Goal: Task Accomplishment & Management: Manage account settings

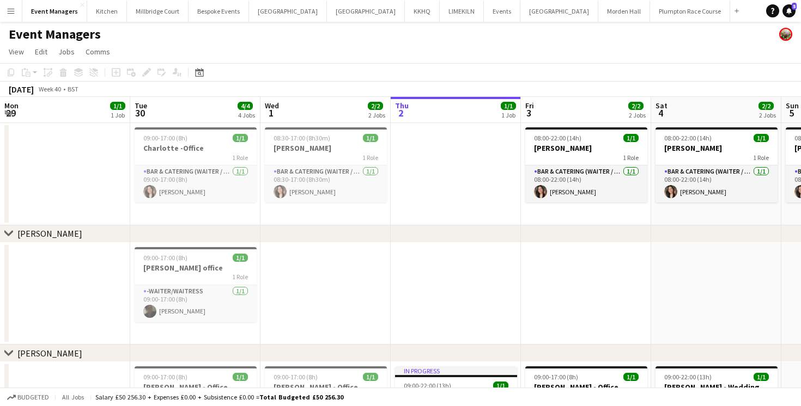
scroll to position [0, 260]
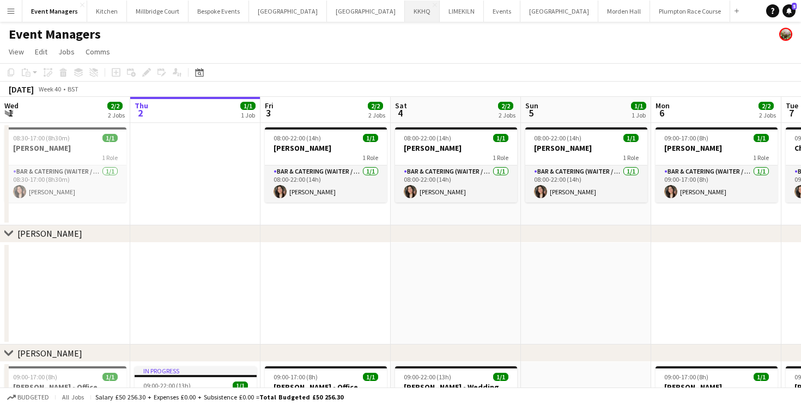
click at [405, 10] on button "KKHQ Close" at bounding box center [422, 11] width 35 height 21
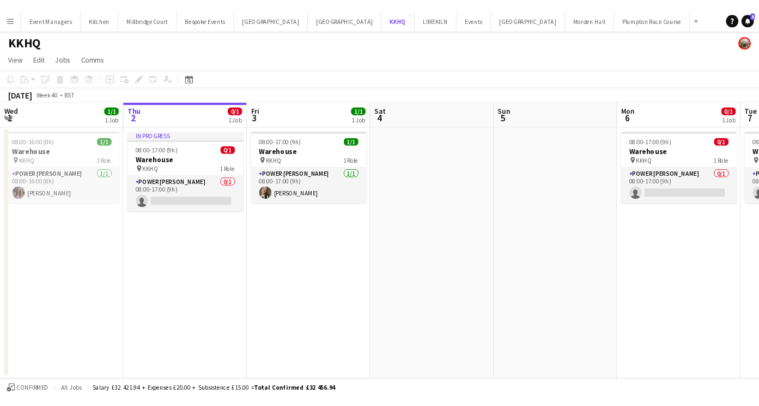
scroll to position [0, 260]
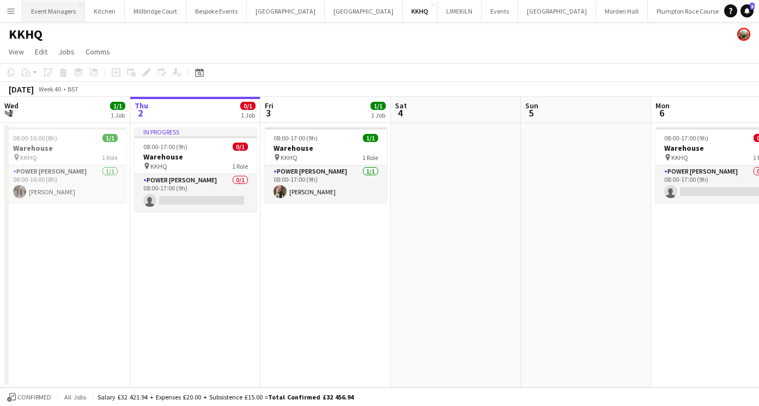
click at [58, 17] on button "Event Managers Close" at bounding box center [53, 11] width 63 height 21
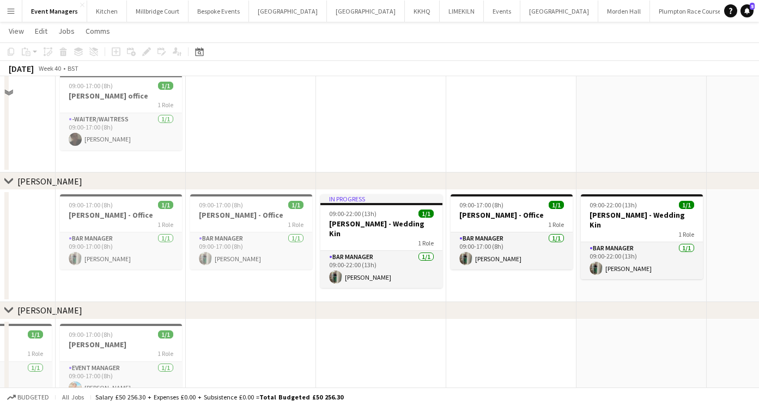
scroll to position [205, 0]
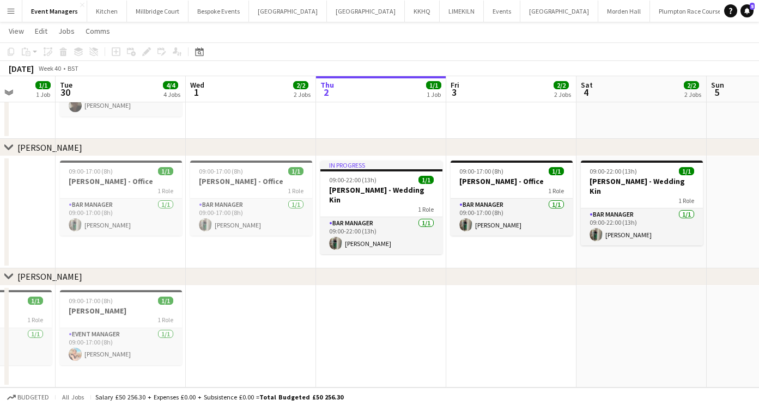
click at [235, 326] on app-date-cell at bounding box center [251, 337] width 130 height 102
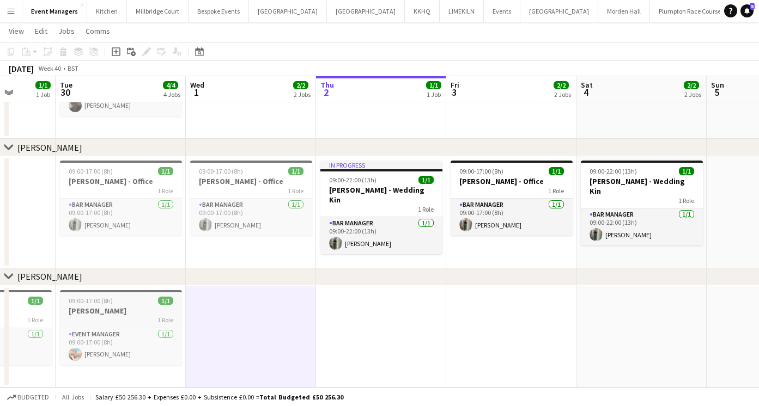
click at [119, 307] on h3 "[PERSON_NAME]" at bounding box center [121, 311] width 122 height 10
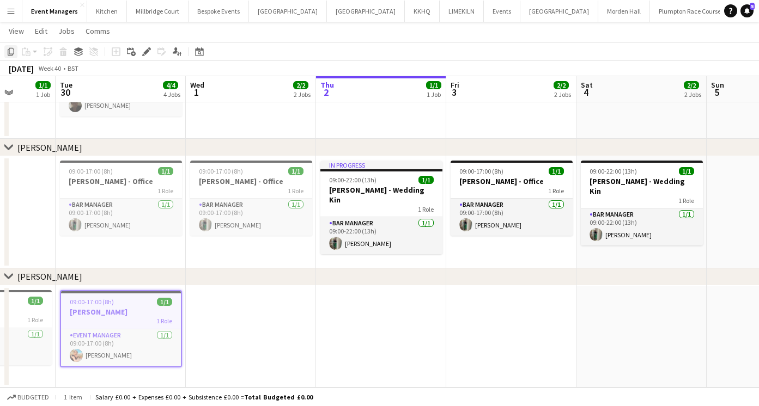
click at [13, 52] on icon "Copy" at bounding box center [11, 51] width 9 height 9
click at [231, 308] on app-date-cell at bounding box center [251, 337] width 130 height 102
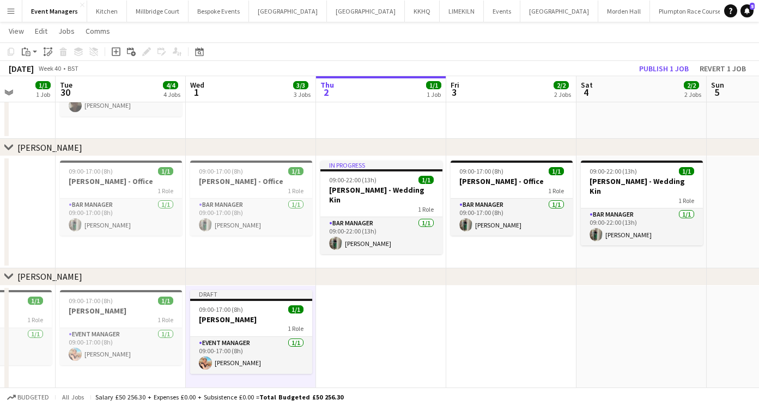
click at [231, 307] on span "09:00-17:00 (8h)" at bounding box center [221, 310] width 44 height 8
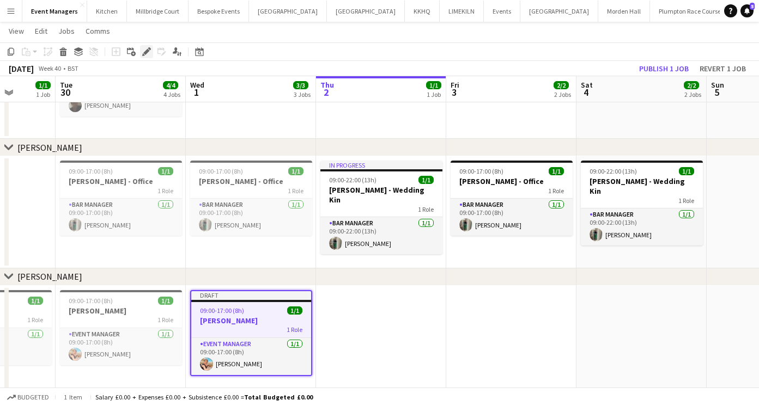
click at [146, 50] on icon "Edit" at bounding box center [146, 51] width 9 height 9
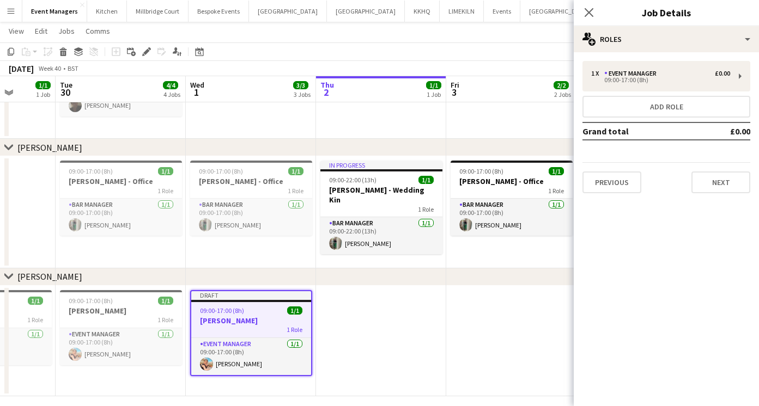
click at [633, 194] on div "1 x Event Manager £0.00 09:00-17:00 (8h) Add role Grand total £0.00 Previous Ne…" at bounding box center [665, 127] width 185 height 150
click at [627, 185] on button "Previous" at bounding box center [611, 183] width 59 height 22
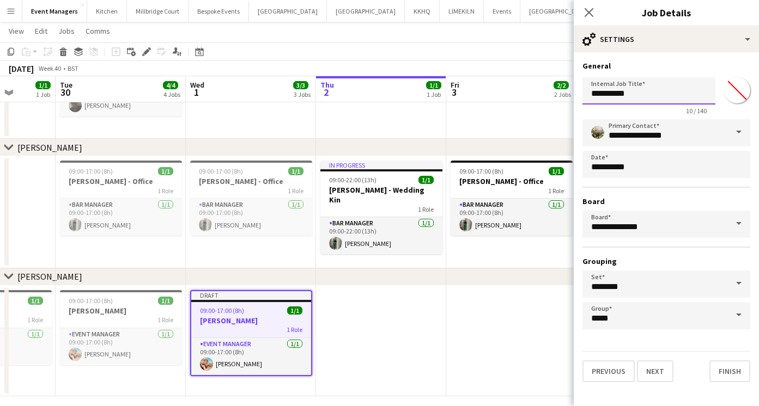
click at [638, 96] on input "**********" at bounding box center [648, 90] width 133 height 27
type input "**********"
click at [587, 10] on icon at bounding box center [588, 12] width 10 height 10
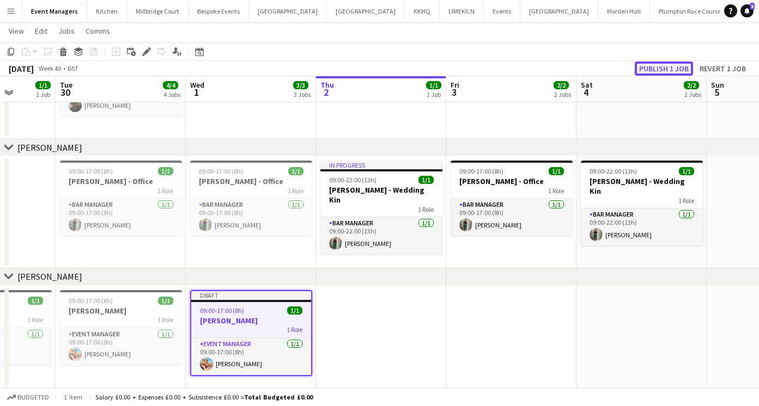
click at [653, 68] on button "Publish 1 job" at bounding box center [663, 69] width 58 height 14
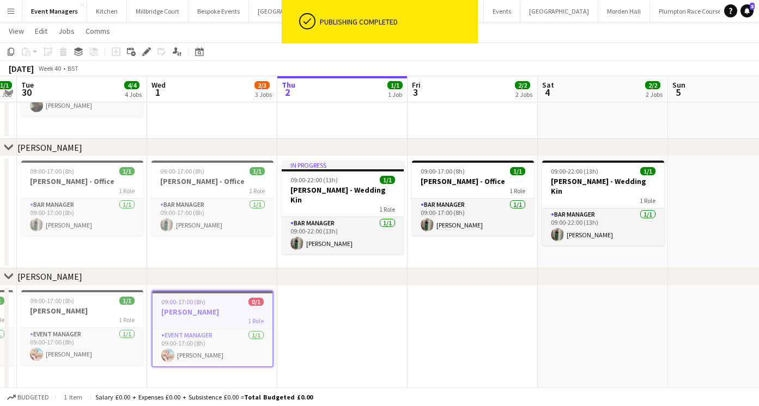
scroll to position [0, 381]
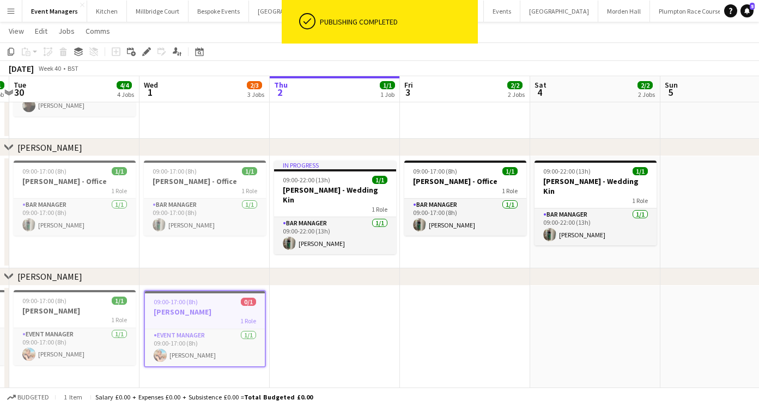
click at [331, 340] on app-date-cell at bounding box center [335, 341] width 130 height 111
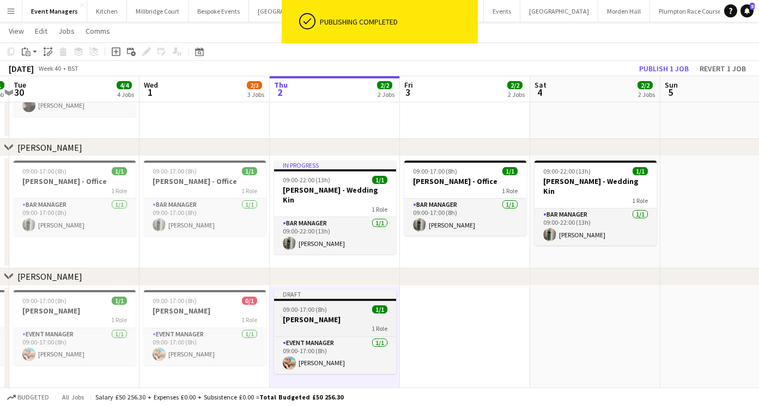
click at [322, 315] on h3 "[PERSON_NAME]" at bounding box center [335, 320] width 122 height 10
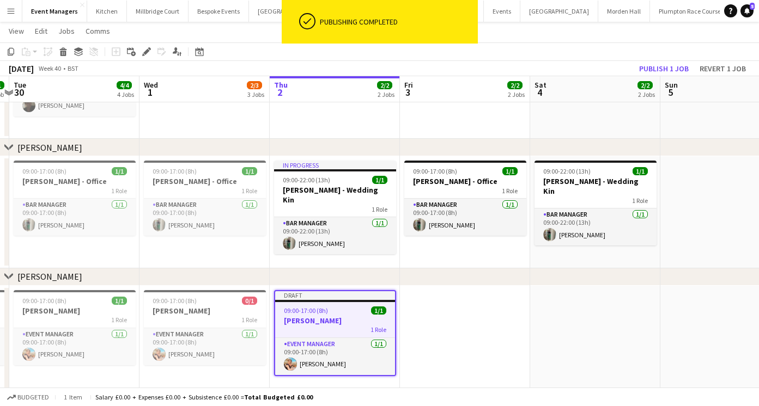
click at [146, 59] on app-toolbar "Copy Paste Paste Command V Paste with crew Command Shift V Paste linked Job [GE…" at bounding box center [379, 51] width 759 height 19
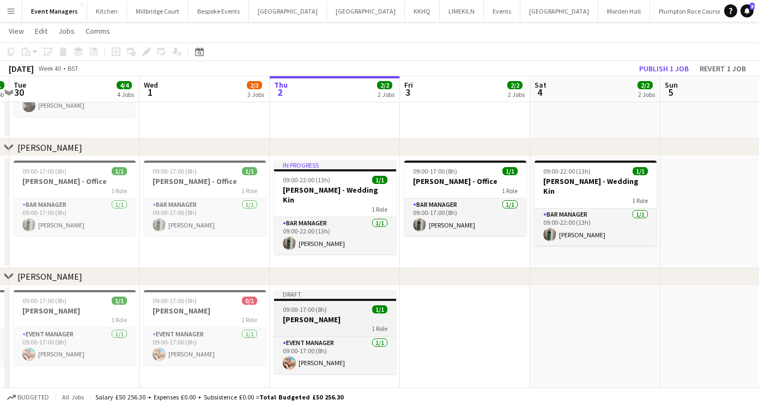
click at [306, 314] on app-job-card "Draft 09:00-17:00 (8h) 1/1 [PERSON_NAME] - AL 1 Role Event Manager [DATE] 09:00…" at bounding box center [335, 332] width 122 height 84
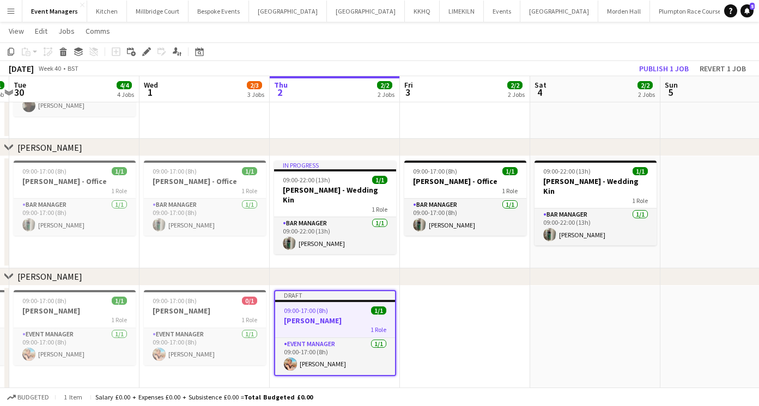
click at [147, 59] on app-toolbar "Copy Paste Paste Command V Paste with crew Command Shift V Paste linked Job [GE…" at bounding box center [379, 51] width 759 height 19
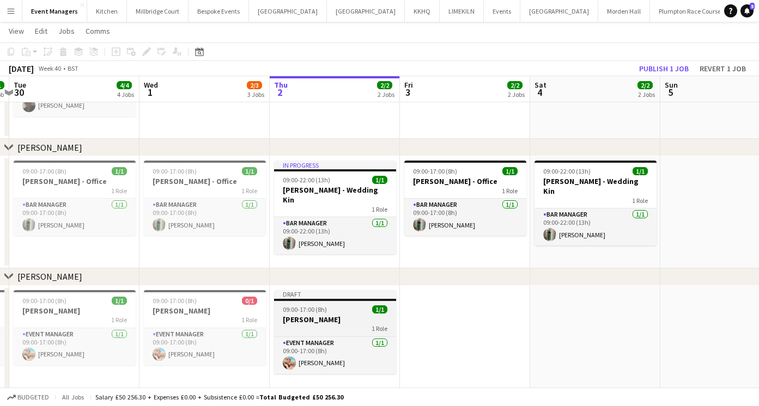
click at [296, 321] on h3 "[PERSON_NAME]" at bounding box center [335, 320] width 122 height 10
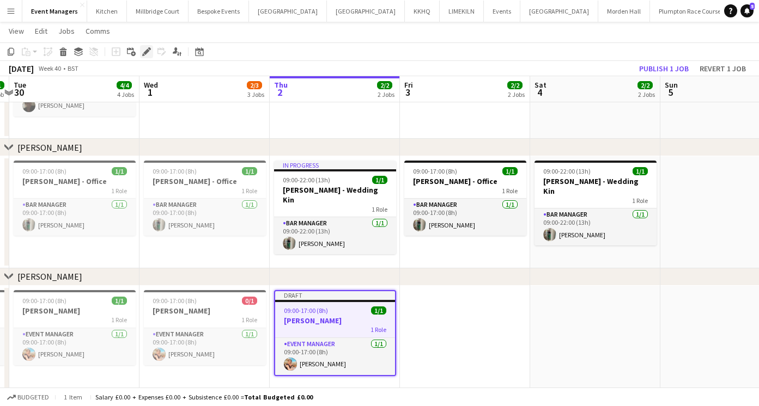
click at [142, 52] on icon "Edit" at bounding box center [146, 51] width 9 height 9
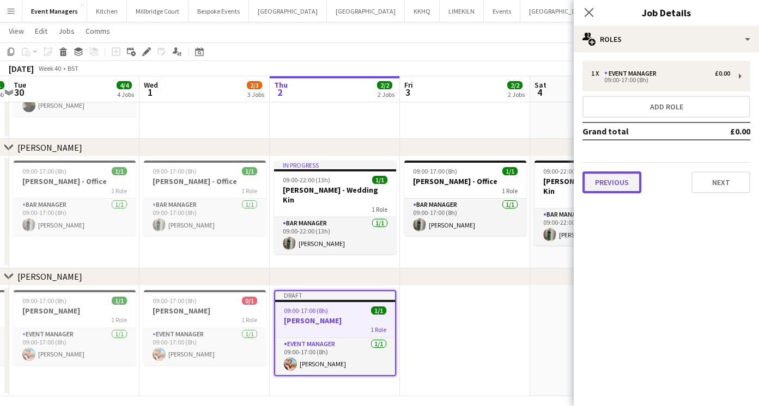
click at [589, 175] on button "Previous" at bounding box center [611, 183] width 59 height 22
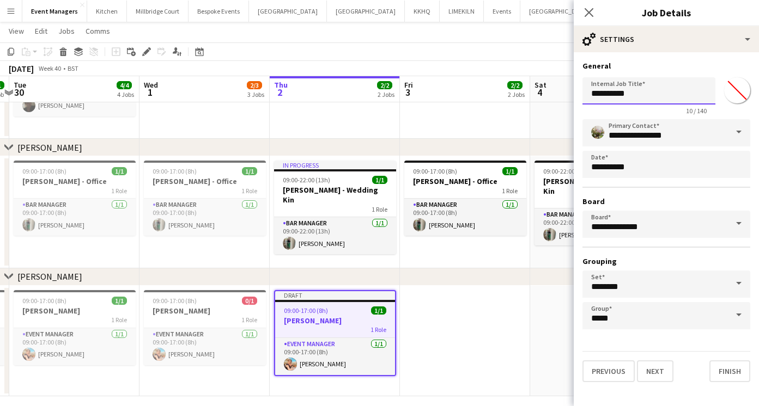
click at [633, 100] on input "**********" at bounding box center [648, 90] width 133 height 27
type input "**********"
click at [587, 9] on icon "Close pop-in" at bounding box center [588, 12] width 10 height 10
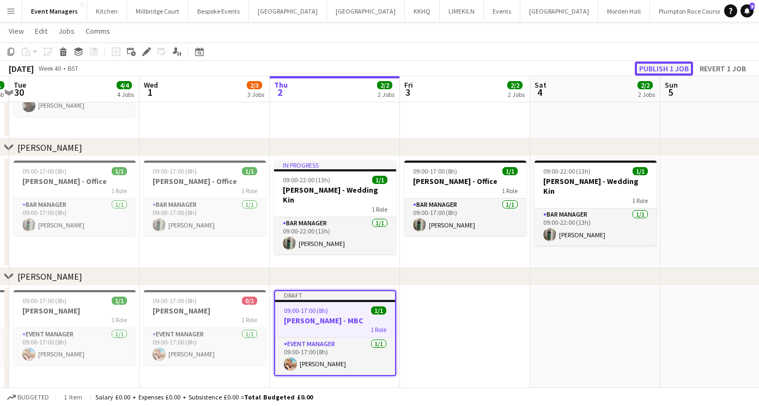
click at [653, 68] on button "Publish 1 job" at bounding box center [663, 69] width 58 height 14
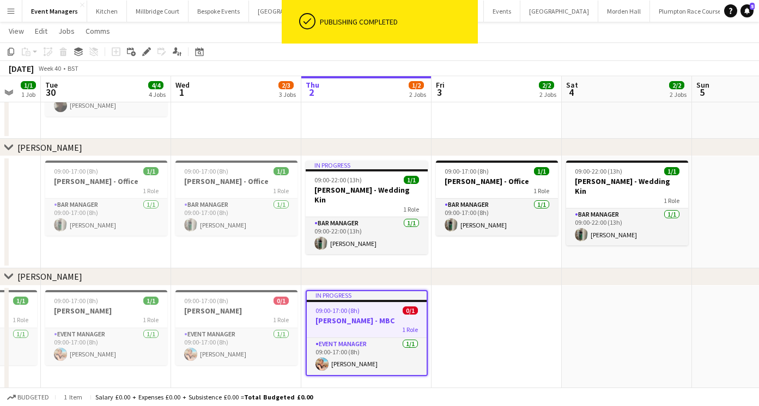
scroll to position [0, 350]
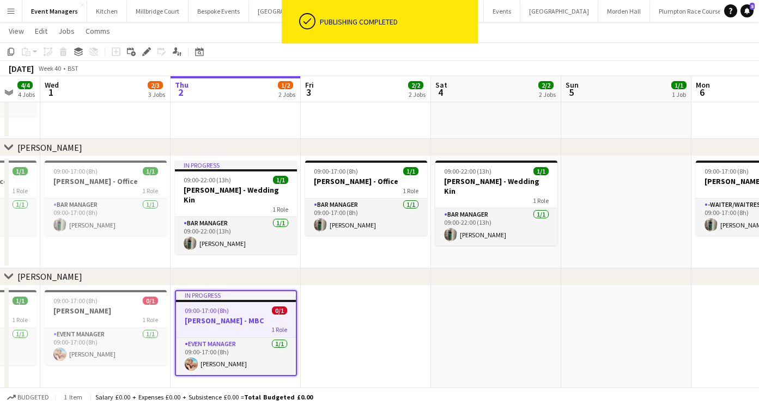
click at [265, 332] on div "1 Role" at bounding box center [236, 330] width 120 height 9
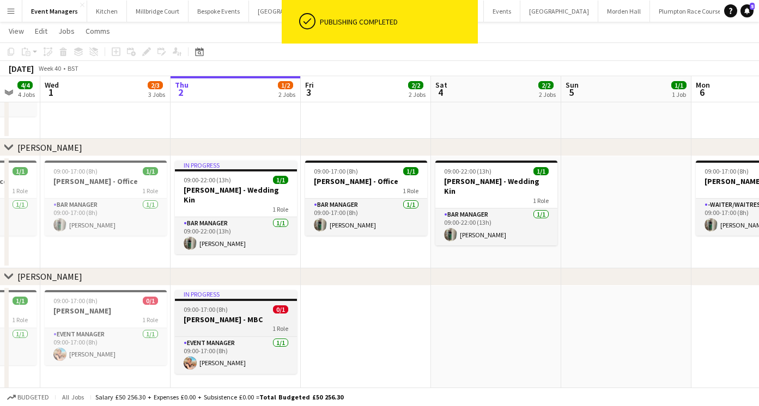
click at [233, 334] on app-job-card "In progress 09:00-17:00 (8h) 0/1 [PERSON_NAME] - MBC 1 Role Event Manager [DATE…" at bounding box center [236, 332] width 122 height 84
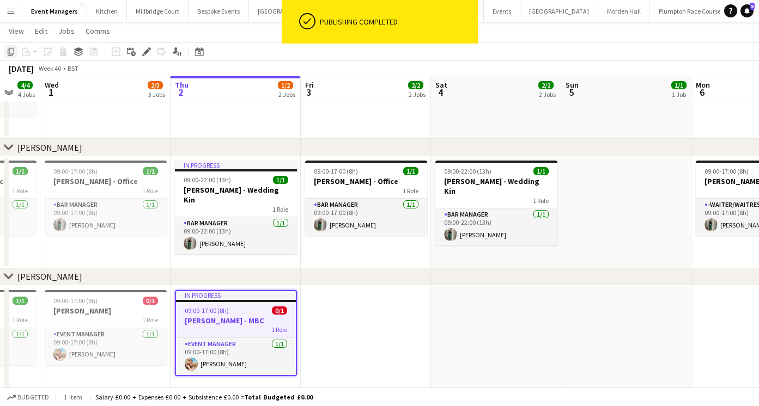
click at [13, 51] on icon "Copy" at bounding box center [11, 51] width 9 height 9
click at [476, 348] on app-date-cell at bounding box center [496, 341] width 130 height 111
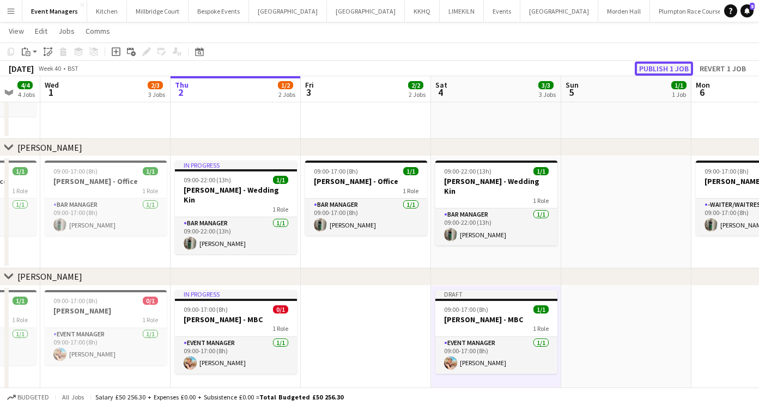
click at [645, 69] on button "Publish 1 job" at bounding box center [663, 69] width 58 height 14
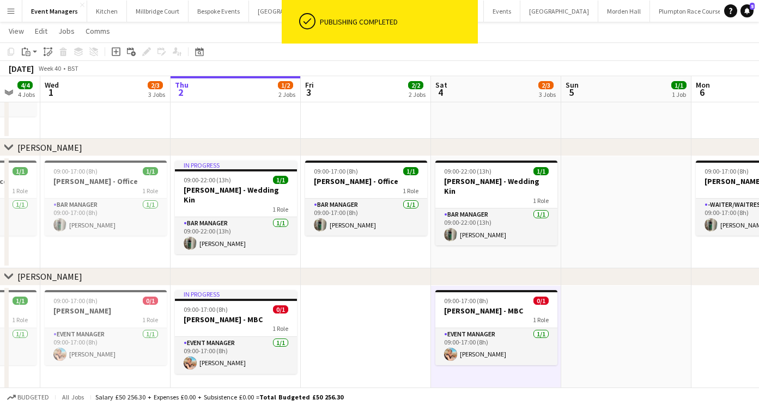
click at [584, 327] on app-date-cell at bounding box center [626, 341] width 130 height 111
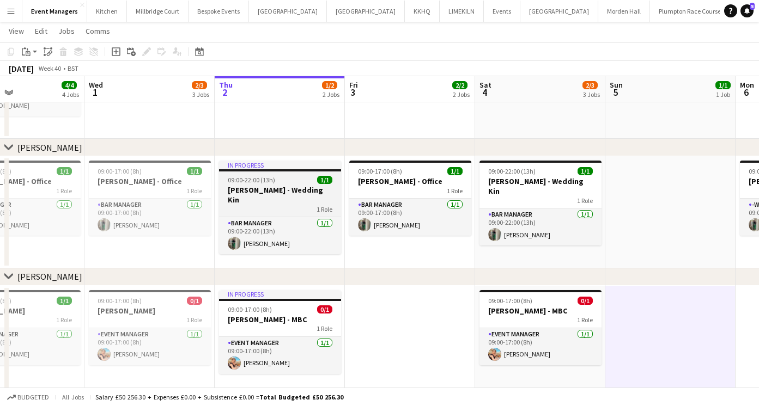
scroll to position [0, 273]
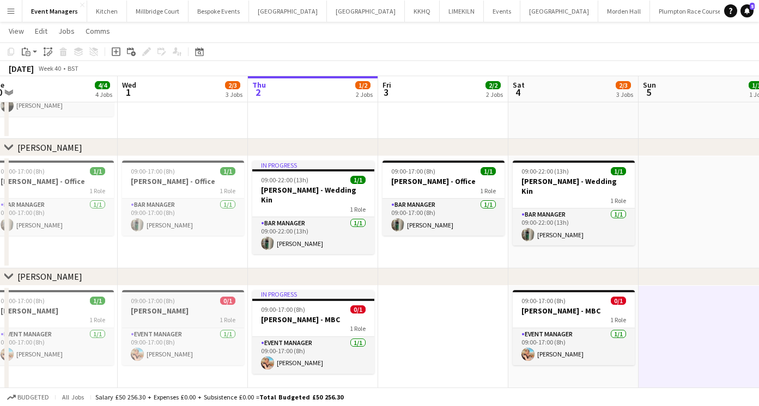
click at [156, 310] on h3 "[PERSON_NAME]" at bounding box center [183, 311] width 122 height 10
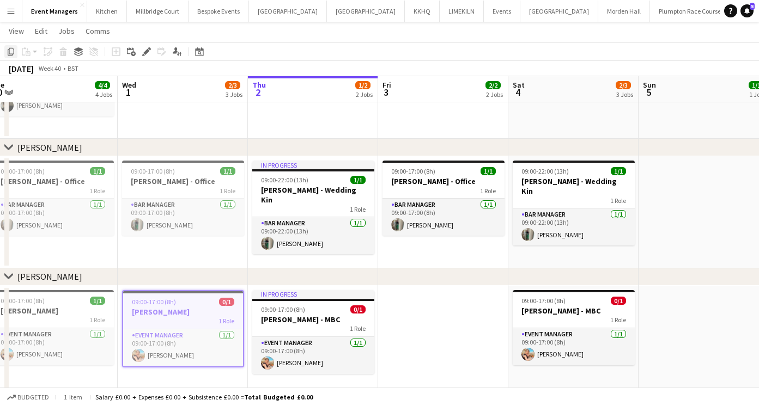
click at [13, 52] on icon "Copy" at bounding box center [11, 51] width 9 height 9
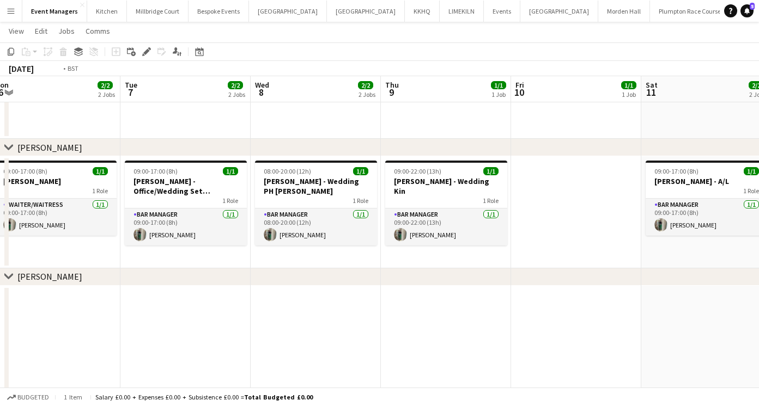
scroll to position [0, 413]
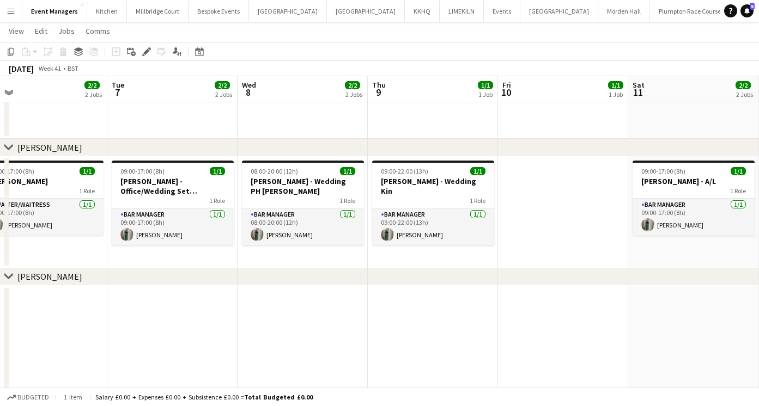
click at [569, 328] on app-date-cell at bounding box center [563, 341] width 130 height 111
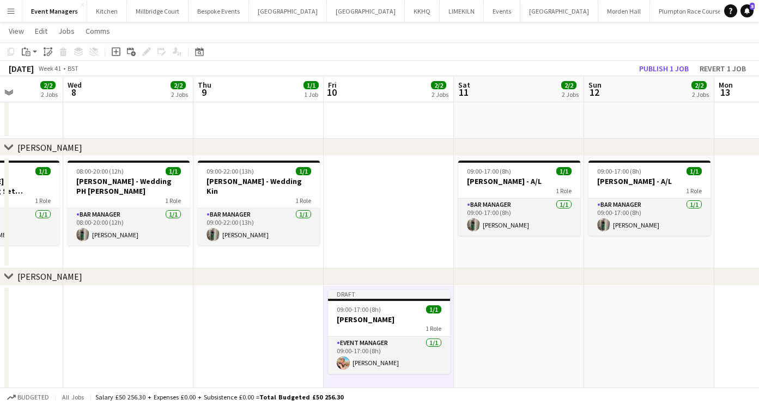
scroll to position [0, 337]
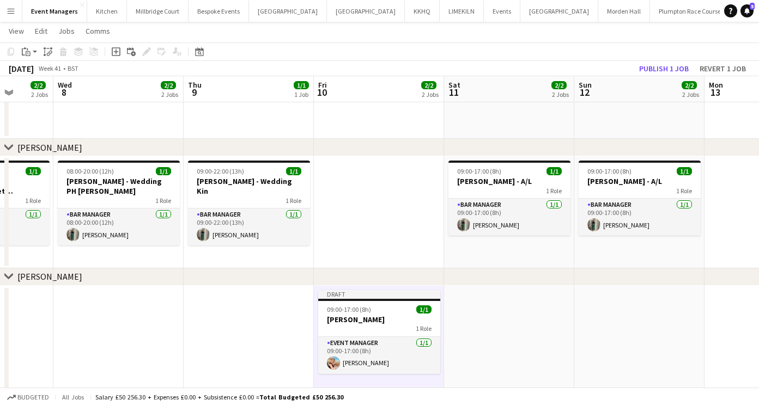
click at [506, 324] on app-date-cell at bounding box center [509, 341] width 130 height 111
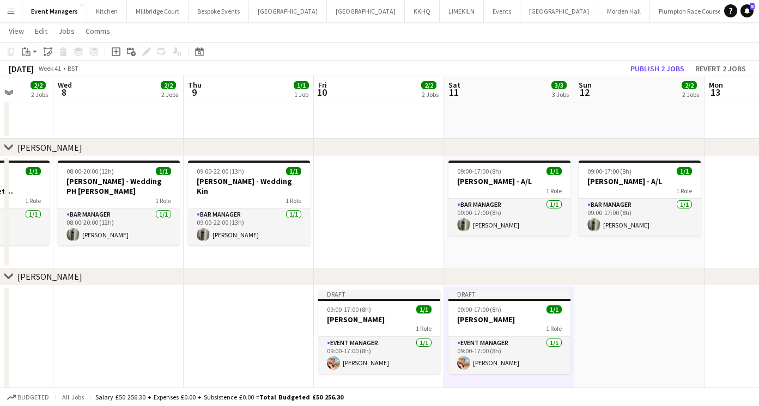
click at [506, 325] on div "1 Role" at bounding box center [509, 329] width 122 height 9
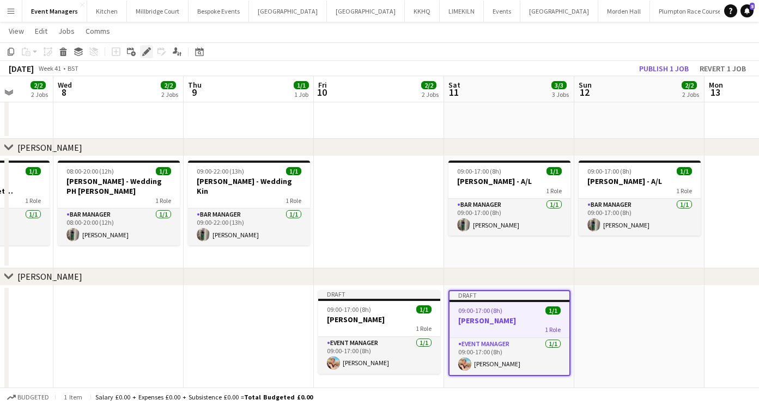
click at [145, 52] on icon at bounding box center [146, 52] width 6 height 6
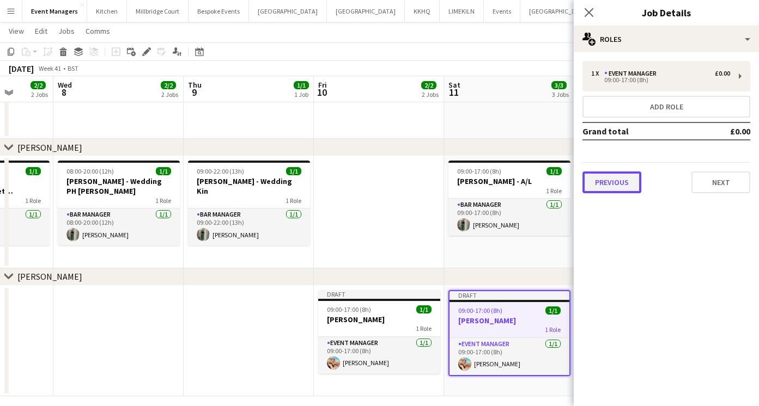
click at [593, 186] on button "Previous" at bounding box center [611, 183] width 59 height 22
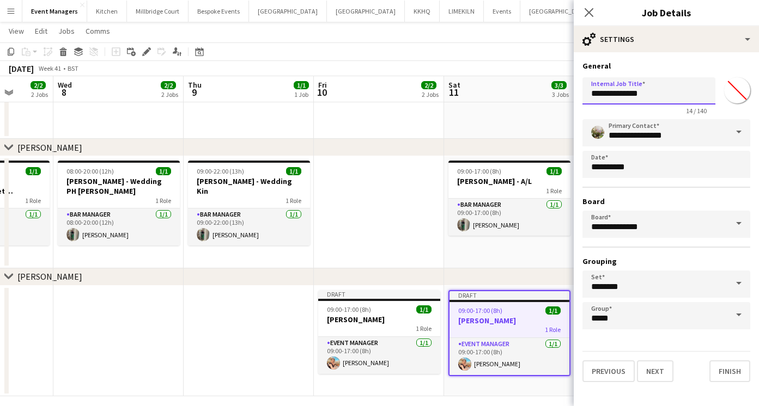
click at [642, 96] on input "**********" at bounding box center [648, 90] width 133 height 27
type input "**********"
click at [585, 10] on icon "Close pop-in" at bounding box center [588, 12] width 10 height 10
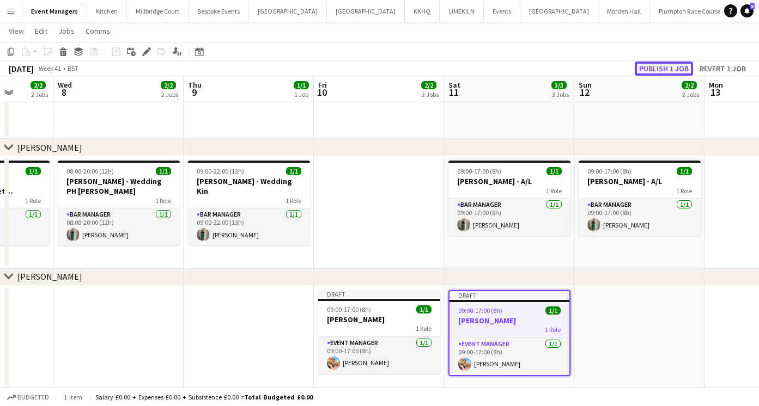
click at [642, 66] on button "Publish 1 job" at bounding box center [663, 69] width 58 height 14
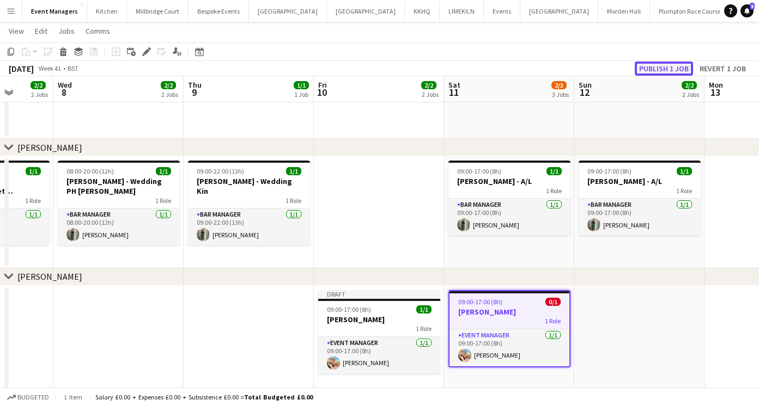
click at [646, 65] on button "Publish 1 job" at bounding box center [663, 69] width 58 height 14
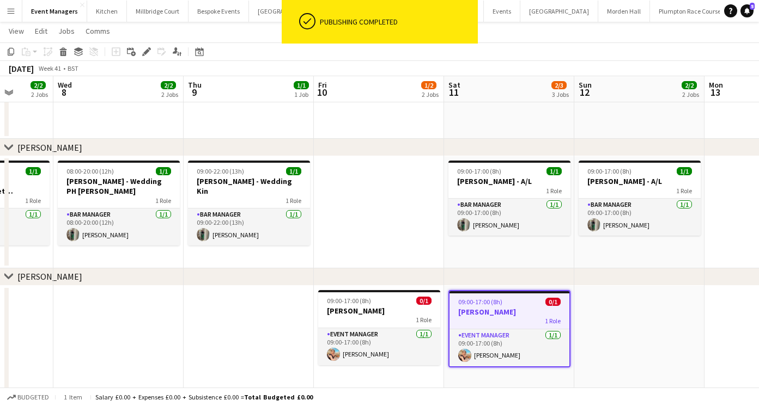
click at [493, 310] on h3 "[PERSON_NAME]" at bounding box center [509, 312] width 120 height 10
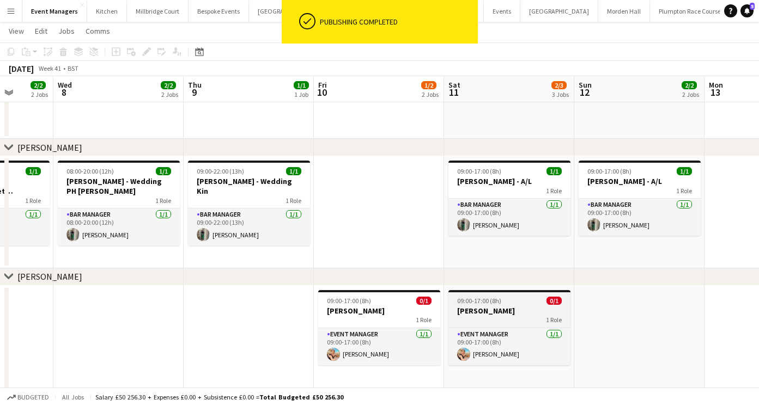
click at [481, 309] on h3 "[PERSON_NAME]" at bounding box center [509, 311] width 122 height 10
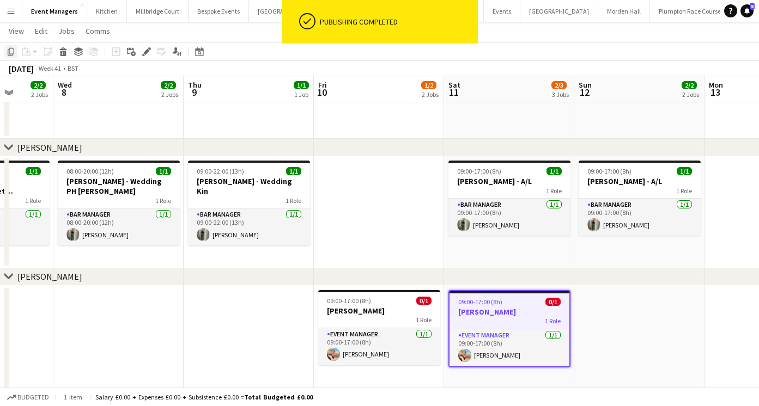
click at [7, 48] on icon "Copy" at bounding box center [11, 51] width 9 height 9
click at [275, 356] on app-date-cell at bounding box center [249, 341] width 130 height 111
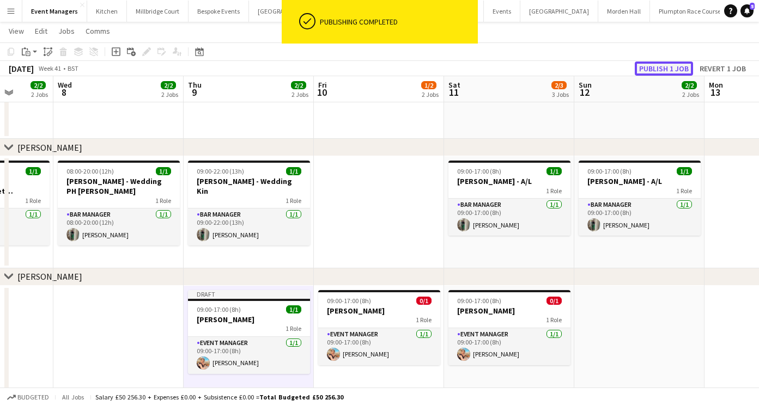
click at [680, 64] on button "Publish 1 job" at bounding box center [663, 69] width 58 height 14
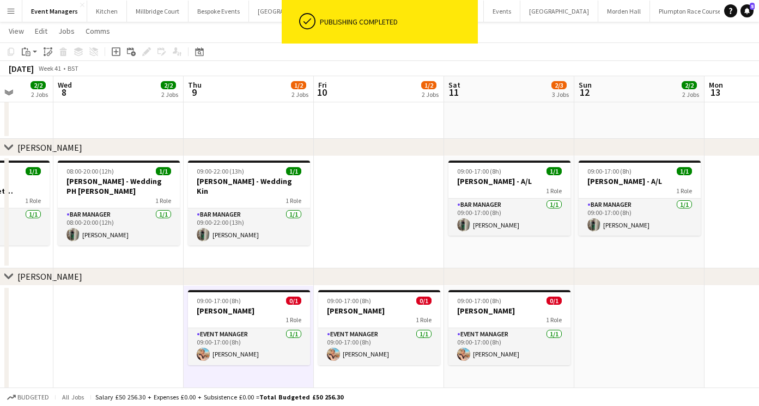
click at [377, 223] on app-date-cell at bounding box center [379, 212] width 130 height 112
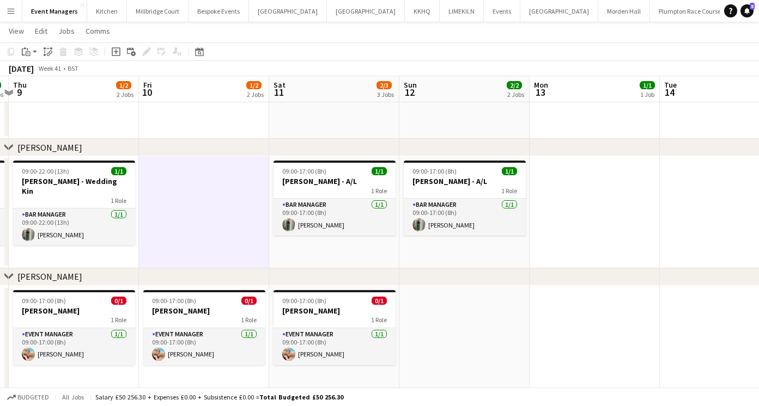
scroll to position [0, 391]
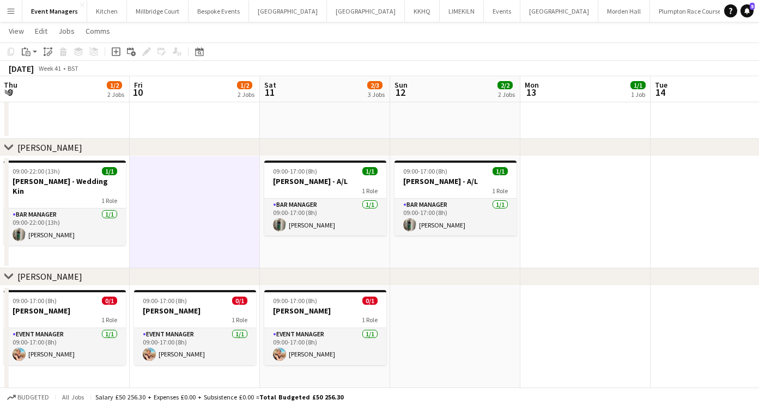
click at [441, 311] on app-date-cell at bounding box center [455, 341] width 130 height 111
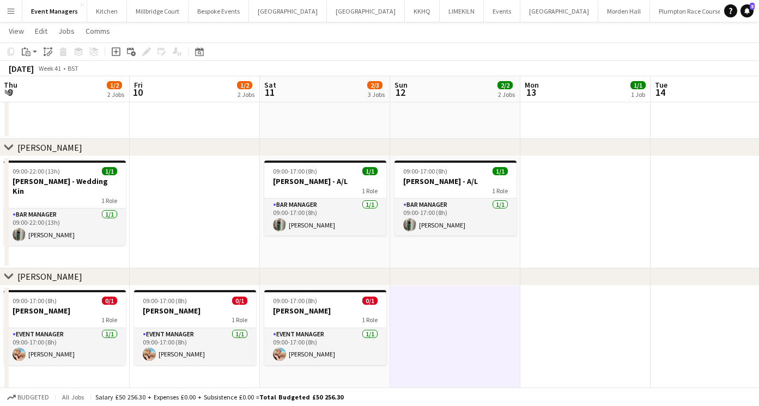
click at [455, 315] on app-date-cell at bounding box center [455, 341] width 130 height 111
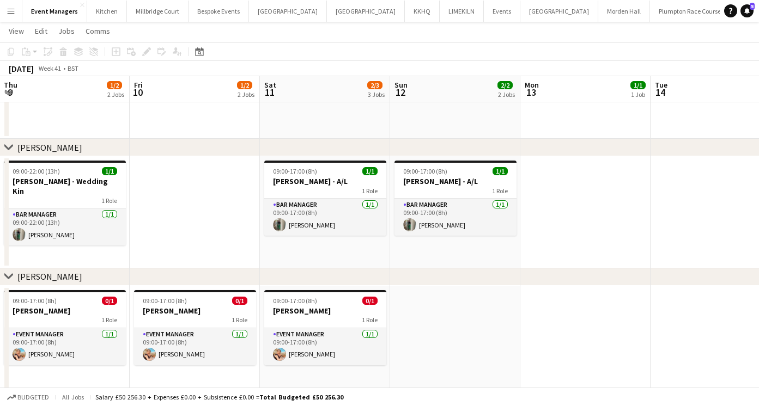
click at [455, 315] on app-date-cell at bounding box center [455, 341] width 130 height 111
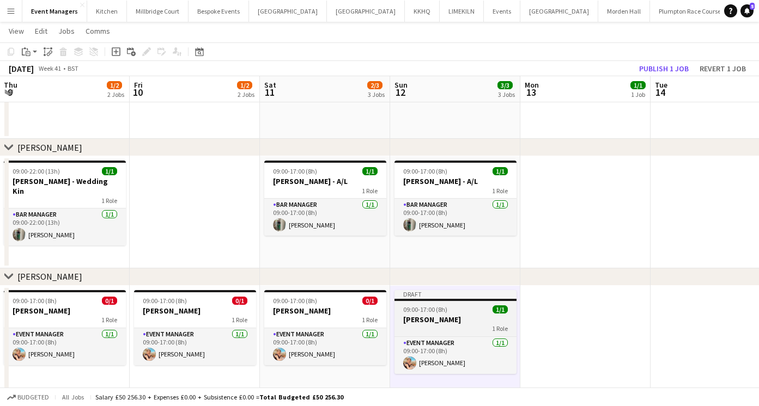
click at [454, 315] on h3 "[PERSON_NAME]" at bounding box center [455, 320] width 122 height 10
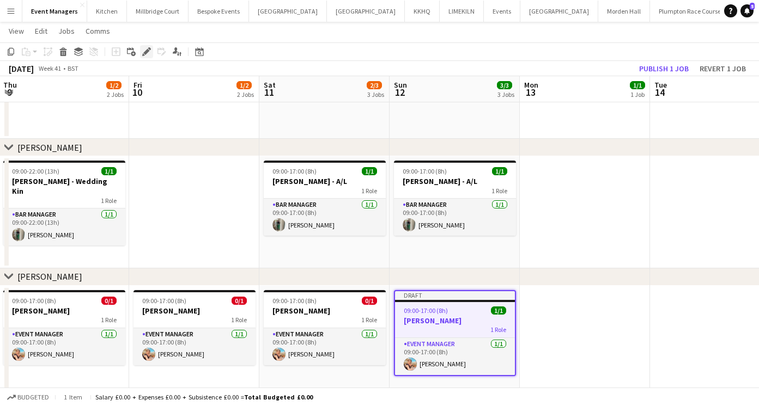
click at [143, 54] on icon at bounding box center [143, 54] width 3 height 3
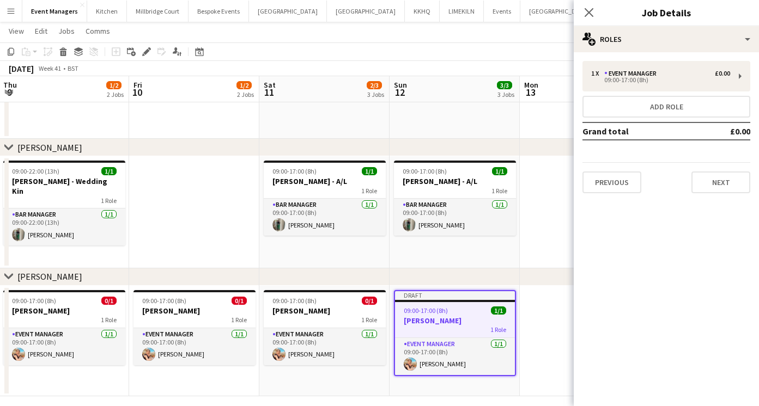
click at [655, 188] on div "Previous Next" at bounding box center [666, 177] width 168 height 31
click at [628, 184] on button "Previous" at bounding box center [611, 183] width 59 height 22
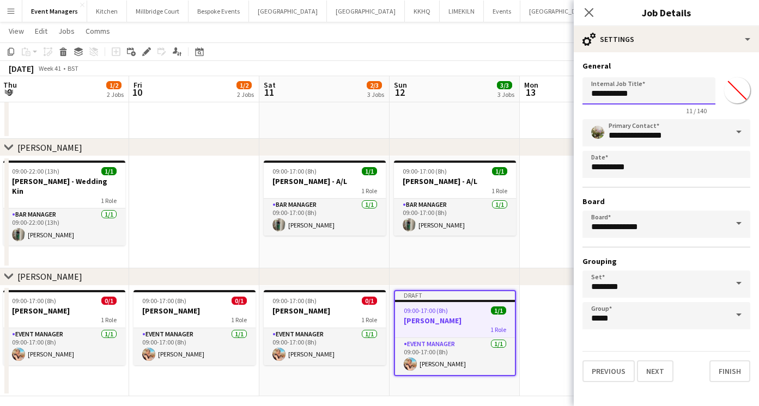
click at [655, 101] on input "**********" at bounding box center [648, 90] width 133 height 27
type input "**********"
click at [587, 11] on icon "Close pop-in" at bounding box center [588, 12] width 10 height 10
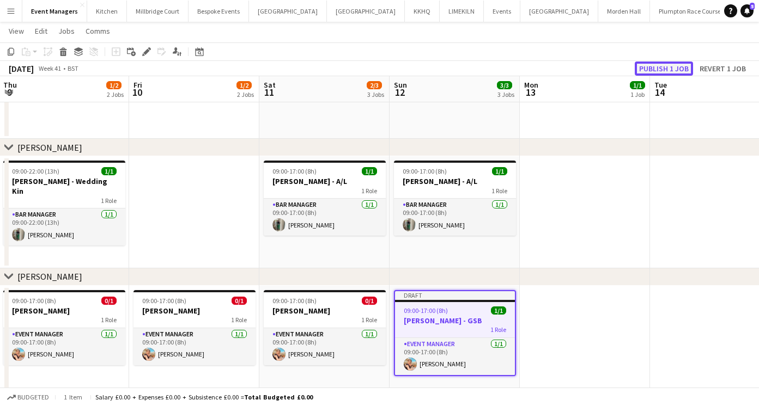
click at [678, 71] on button "Publish 1 job" at bounding box center [663, 69] width 58 height 14
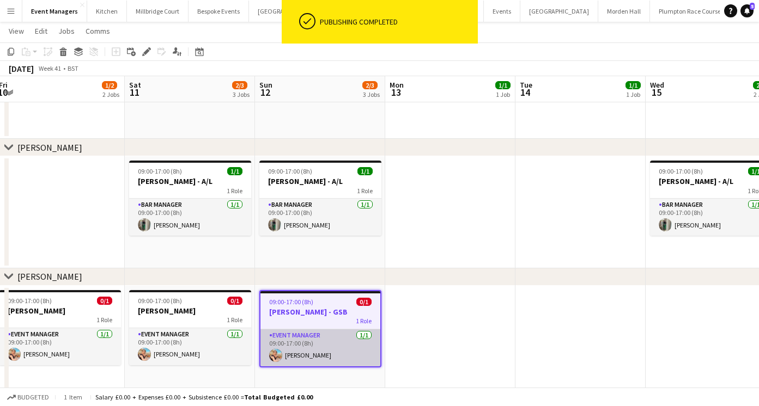
scroll to position [0, 395]
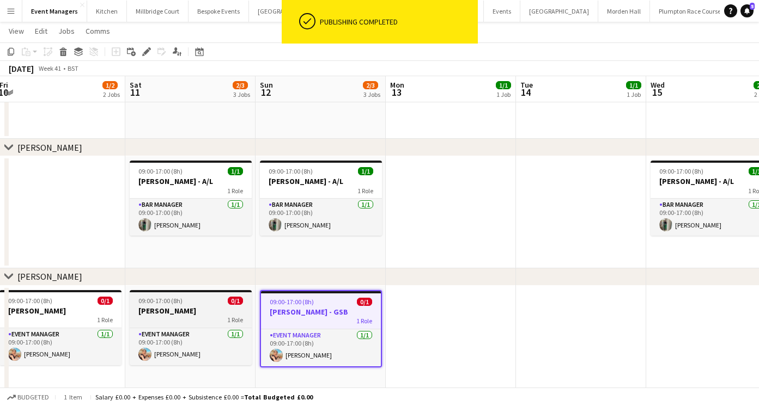
click at [174, 314] on h3 "[PERSON_NAME]" at bounding box center [191, 311] width 122 height 10
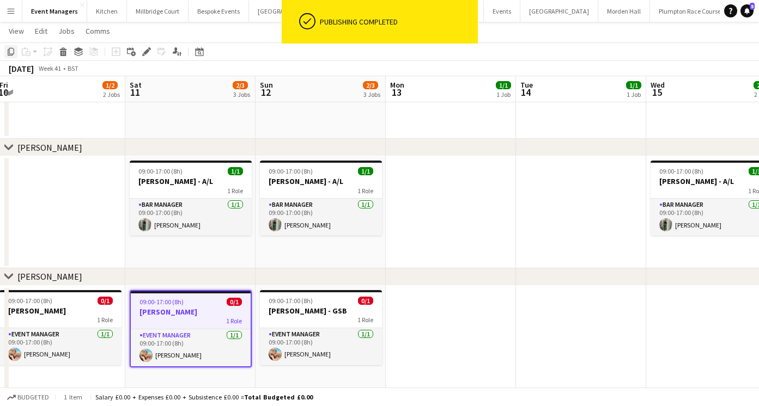
click at [13, 51] on icon at bounding box center [11, 52] width 7 height 8
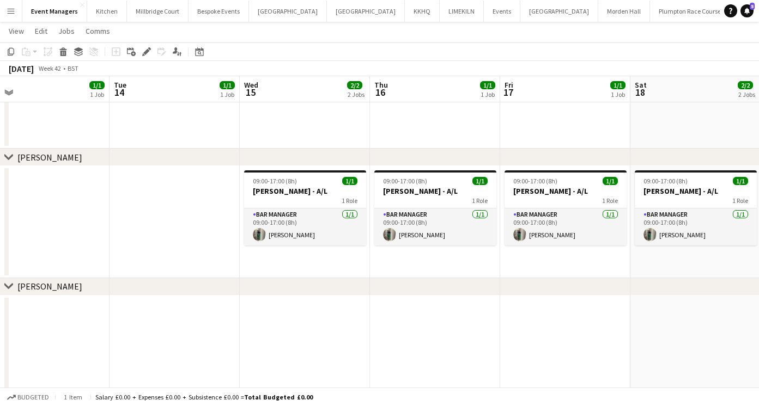
scroll to position [0, 422]
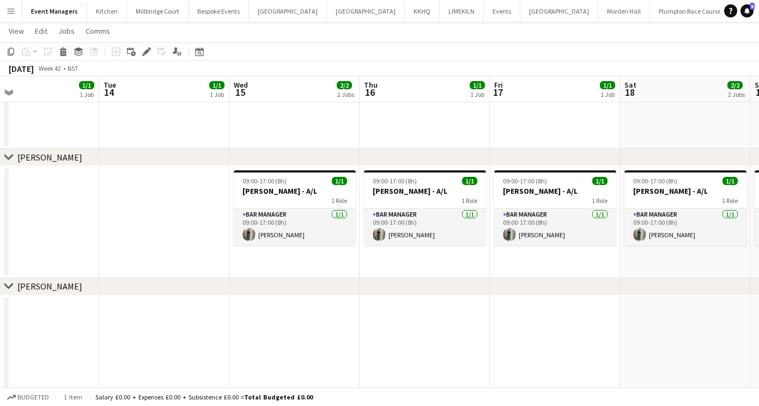
click at [433, 325] on app-date-cell at bounding box center [424, 351] width 130 height 111
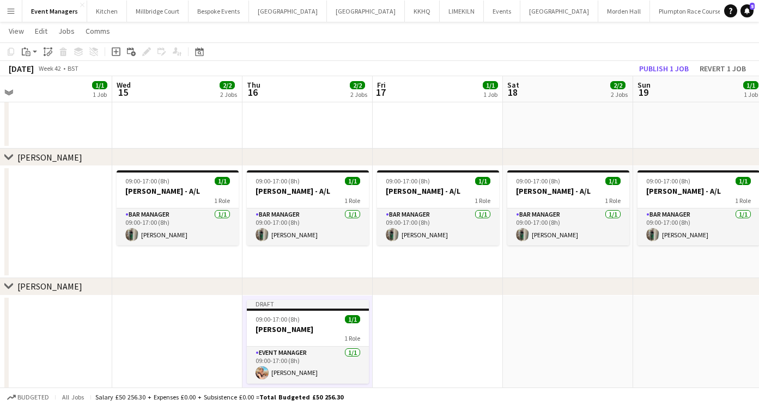
scroll to position [0, 412]
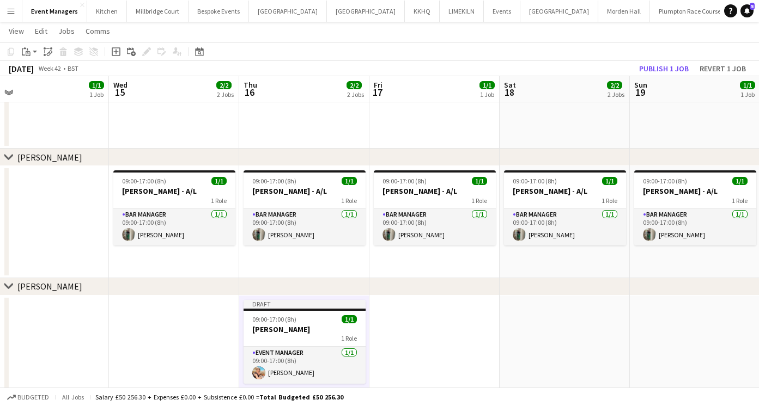
click at [547, 331] on app-date-cell at bounding box center [564, 351] width 130 height 111
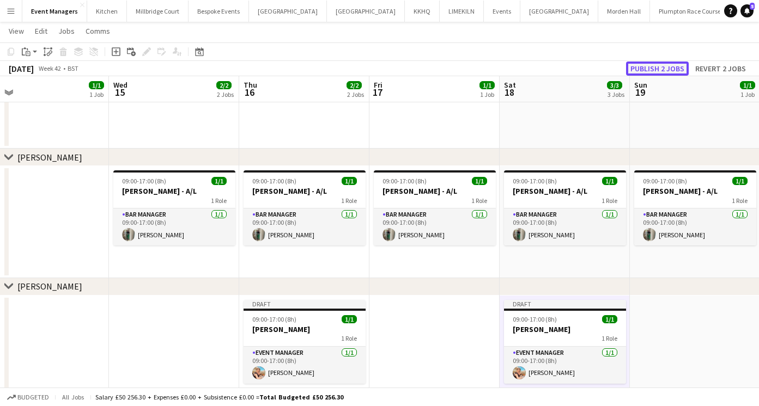
click at [664, 68] on button "Publish 2 jobs" at bounding box center [657, 69] width 63 height 14
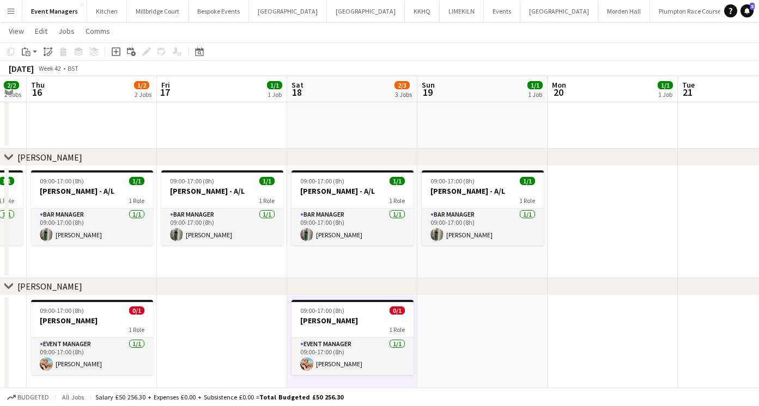
scroll to position [0, 405]
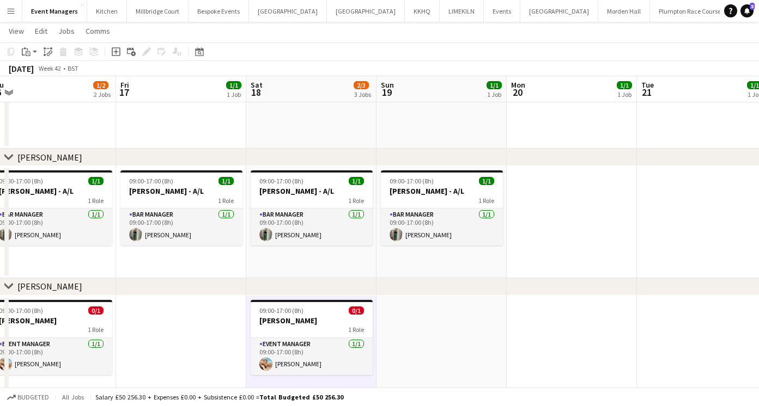
click at [538, 325] on app-date-cell at bounding box center [571, 351] width 130 height 111
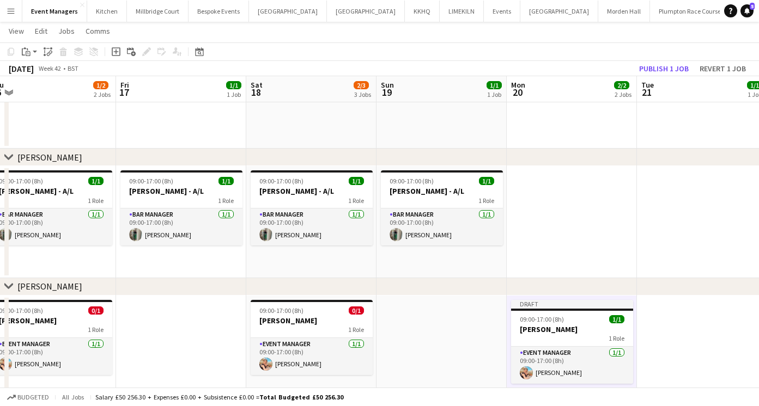
click at [538, 325] on h3 "[PERSON_NAME]" at bounding box center [572, 330] width 122 height 10
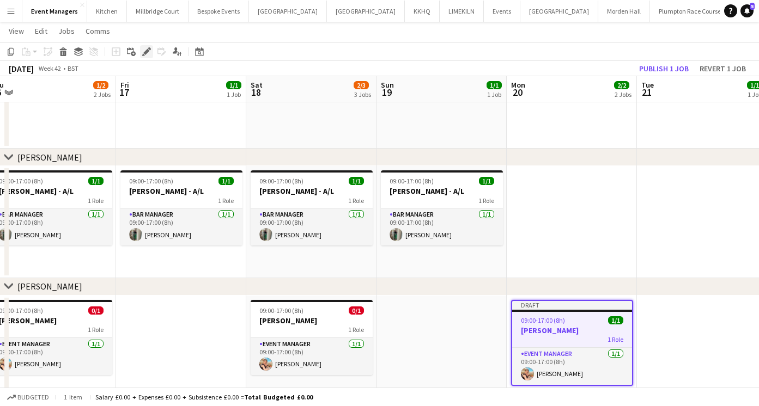
click at [143, 50] on icon "Edit" at bounding box center [146, 51] width 9 height 9
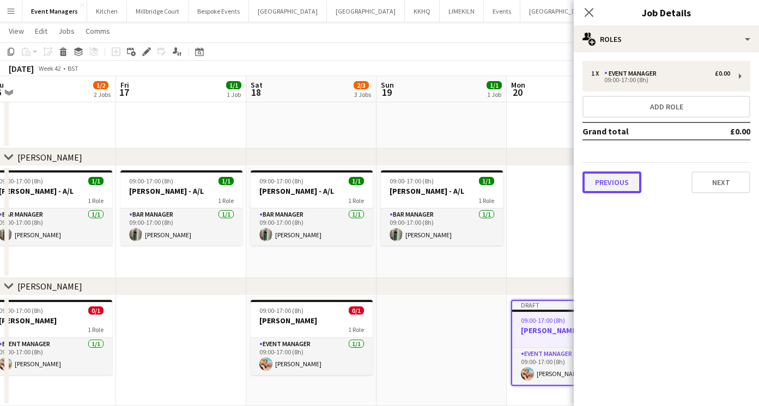
click at [600, 176] on button "Previous" at bounding box center [611, 183] width 59 height 22
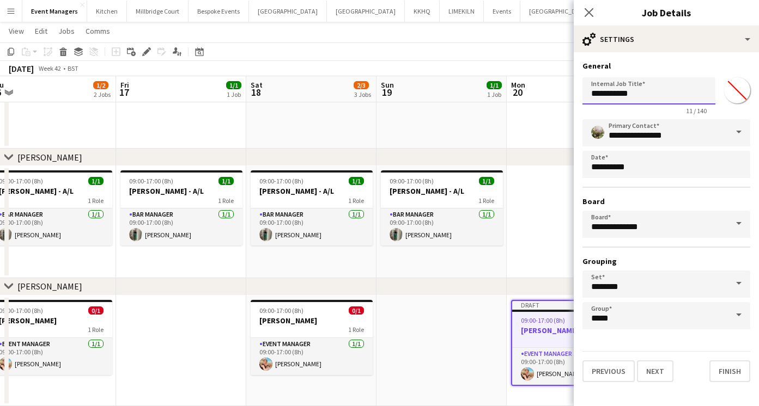
click at [638, 91] on input "**********" at bounding box center [648, 90] width 133 height 27
type input "**********"
click at [588, 11] on icon at bounding box center [588, 12] width 10 height 10
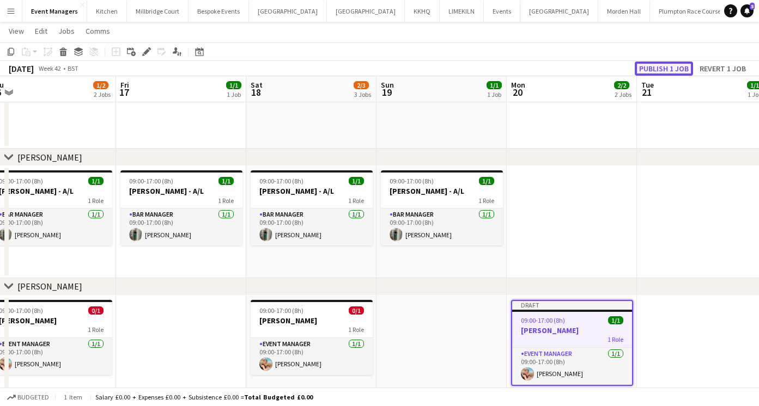
click at [654, 75] on button "Publish 1 job" at bounding box center [663, 69] width 58 height 14
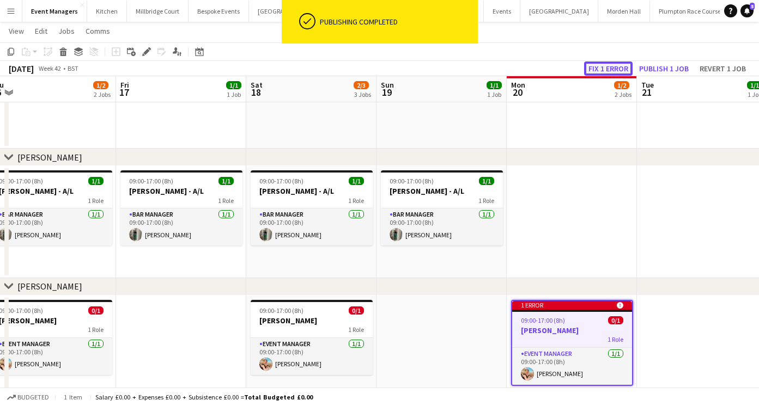
click at [616, 63] on button "Fix 1 error" at bounding box center [608, 69] width 48 height 14
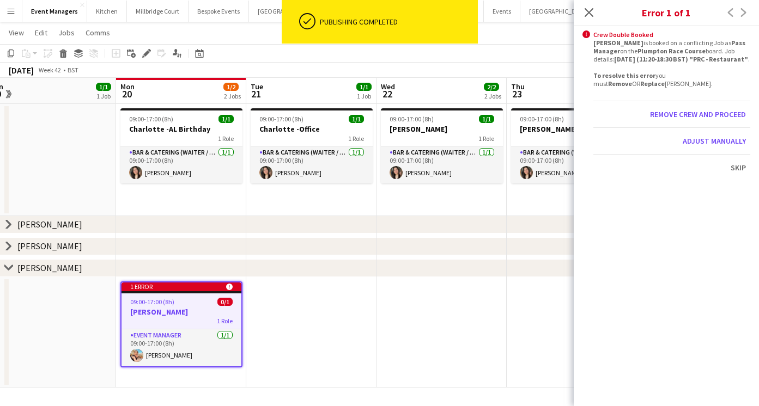
scroll to position [0, 375]
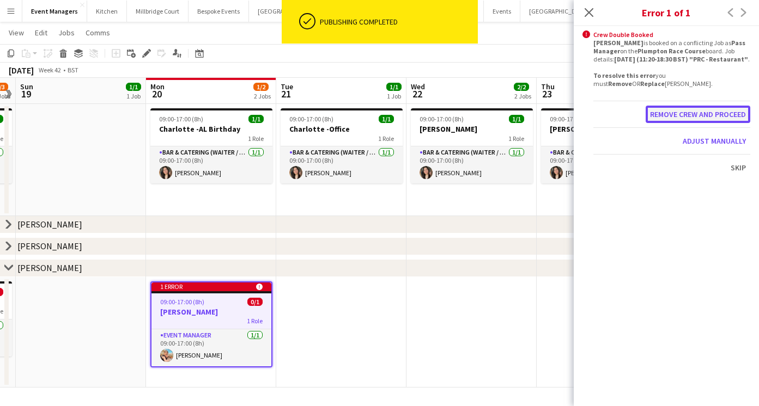
click at [670, 120] on button "Remove crew and proceed" at bounding box center [697, 114] width 105 height 17
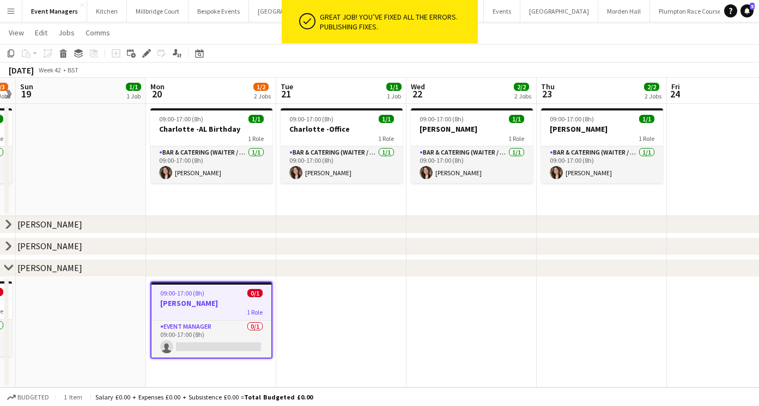
click at [216, 307] on h3 "[PERSON_NAME]" at bounding box center [211, 303] width 120 height 10
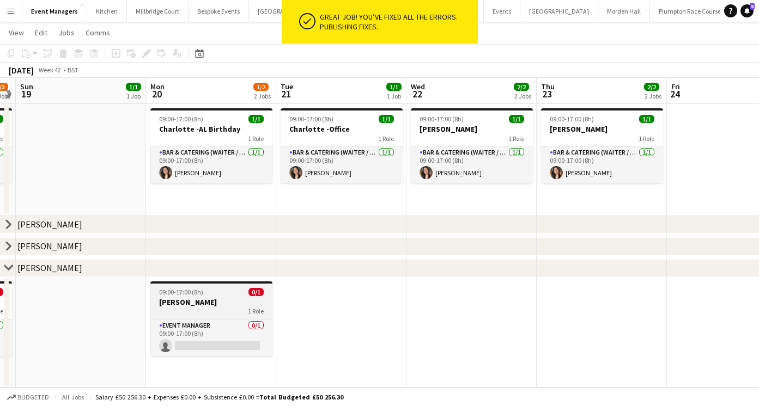
click at [216, 307] on div "1 Role" at bounding box center [211, 311] width 122 height 9
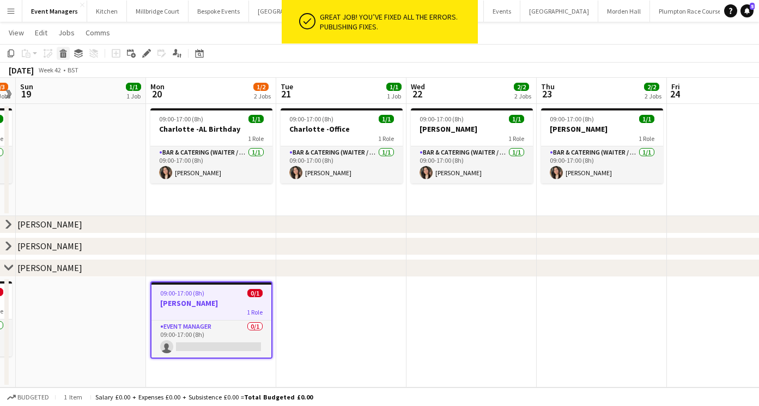
click at [57, 48] on div "Delete" at bounding box center [63, 53] width 13 height 13
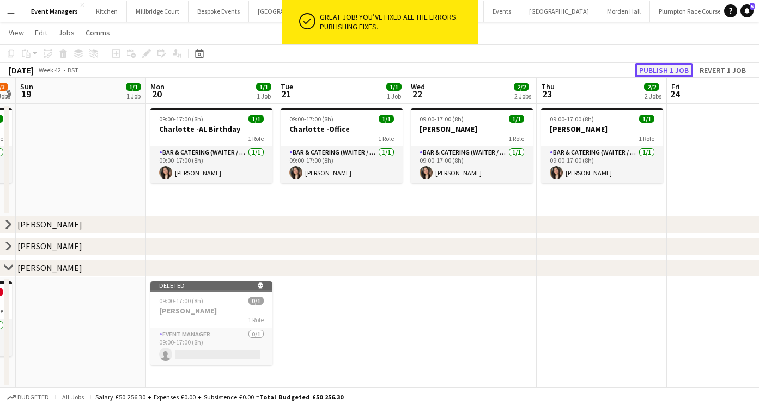
click at [651, 64] on button "Publish 1 job" at bounding box center [663, 70] width 58 height 14
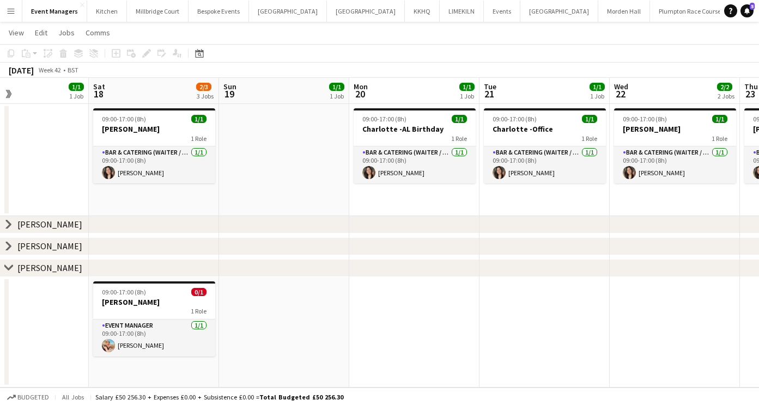
scroll to position [0, 293]
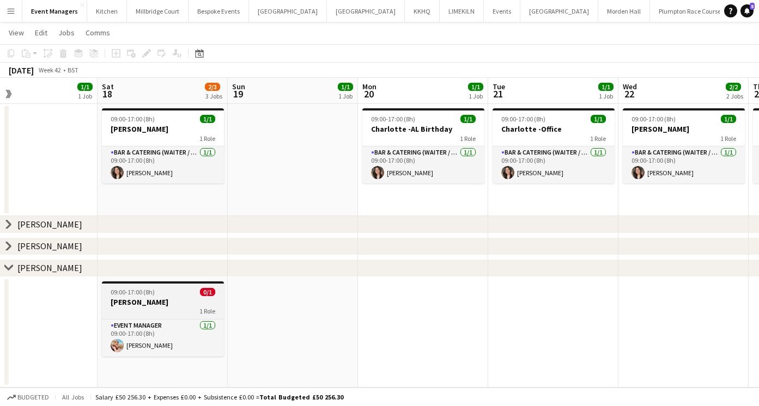
click at [152, 302] on h3 "[PERSON_NAME]" at bounding box center [163, 302] width 122 height 10
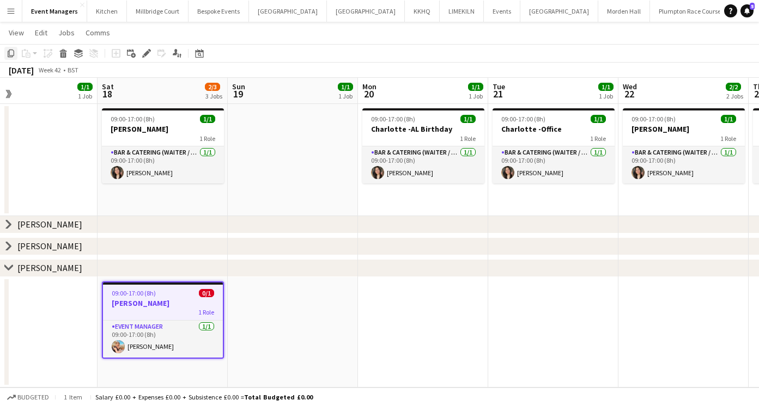
click at [9, 56] on icon "Copy" at bounding box center [11, 53] width 9 height 9
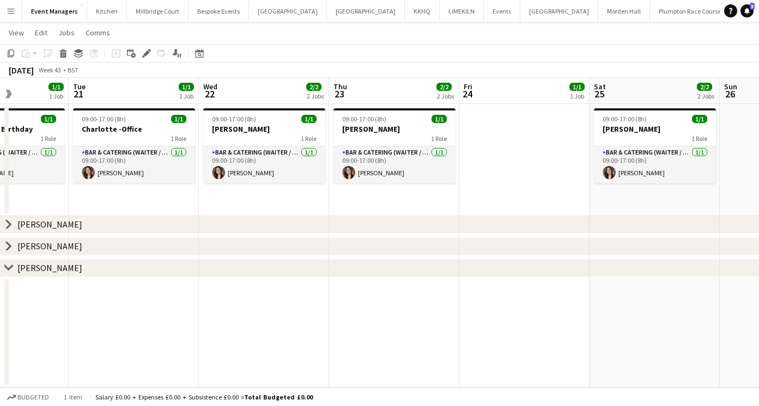
scroll to position [0, 443]
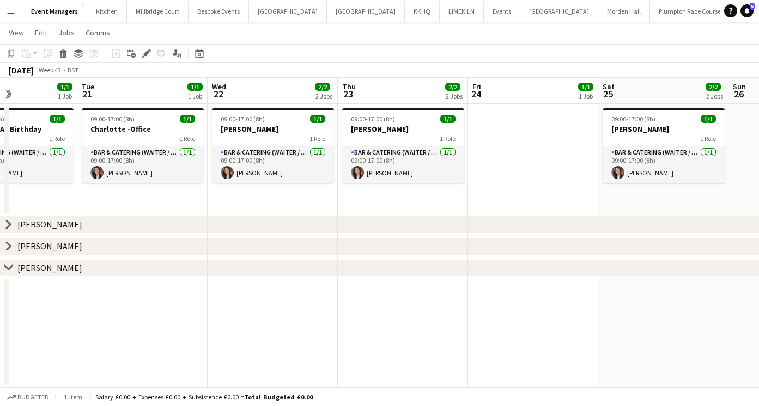
click at [642, 308] on app-date-cell at bounding box center [663, 332] width 130 height 111
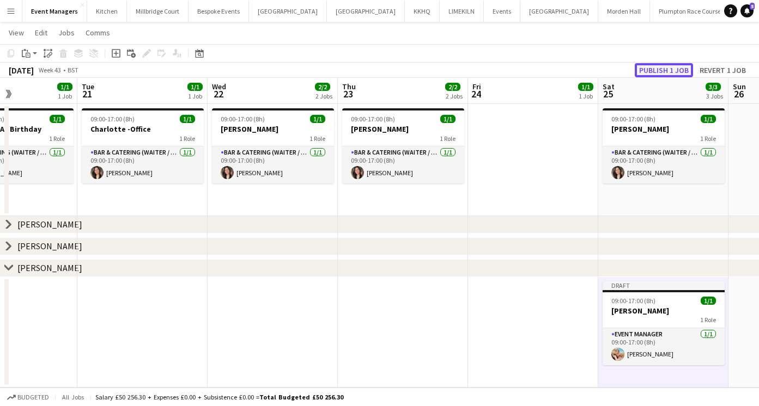
click at [655, 70] on button "Publish 1 job" at bounding box center [663, 70] width 58 height 14
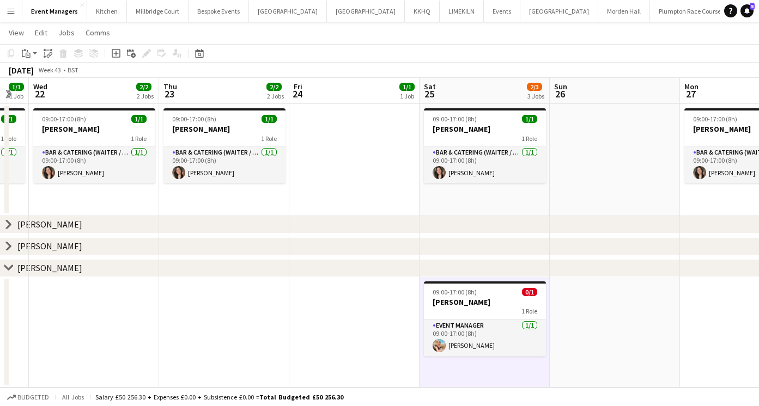
scroll to position [0, 386]
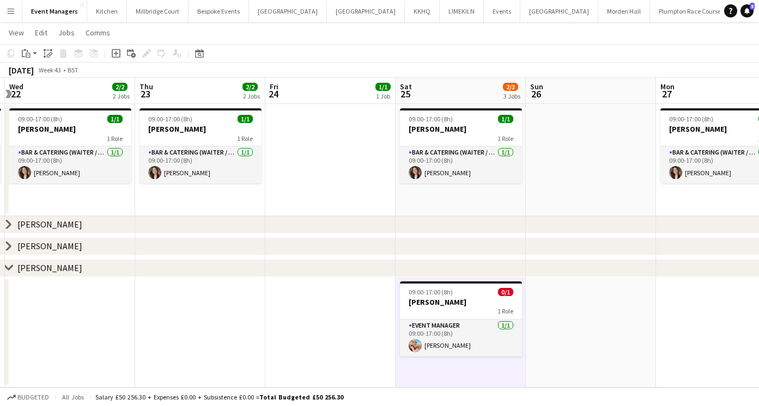
click at [545, 319] on app-date-cell at bounding box center [591, 332] width 130 height 111
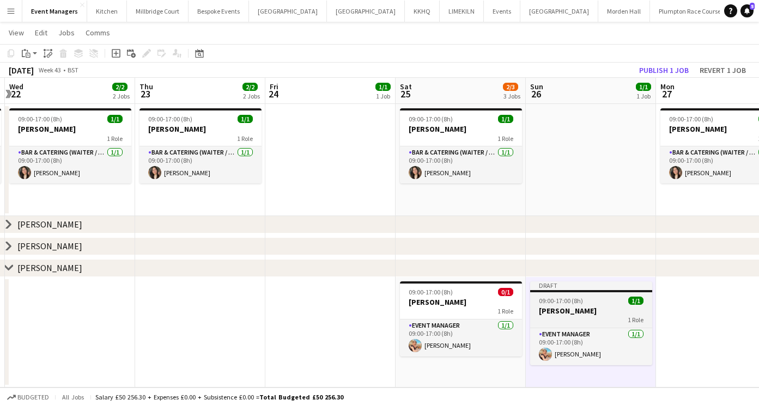
click at [546, 314] on h3 "[PERSON_NAME]" at bounding box center [591, 311] width 122 height 10
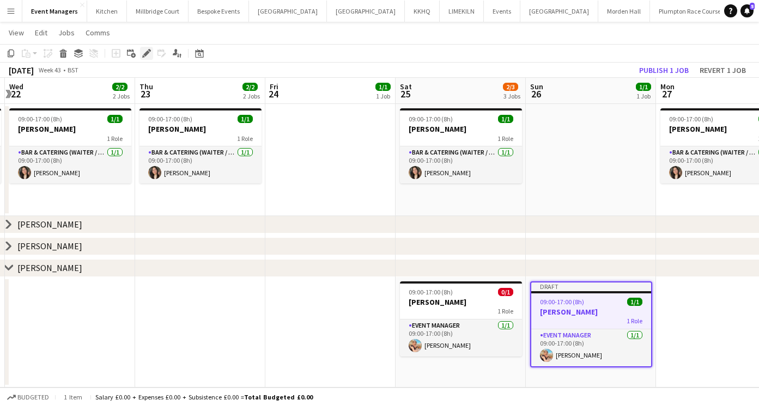
click at [145, 54] on icon at bounding box center [146, 54] width 6 height 6
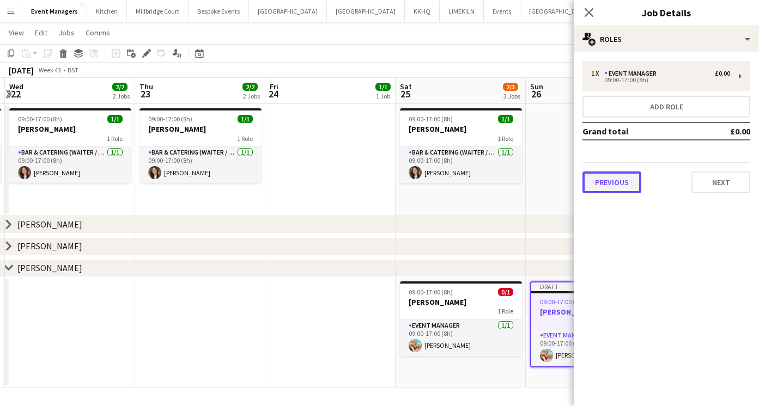
click at [606, 181] on button "Previous" at bounding box center [611, 183] width 59 height 22
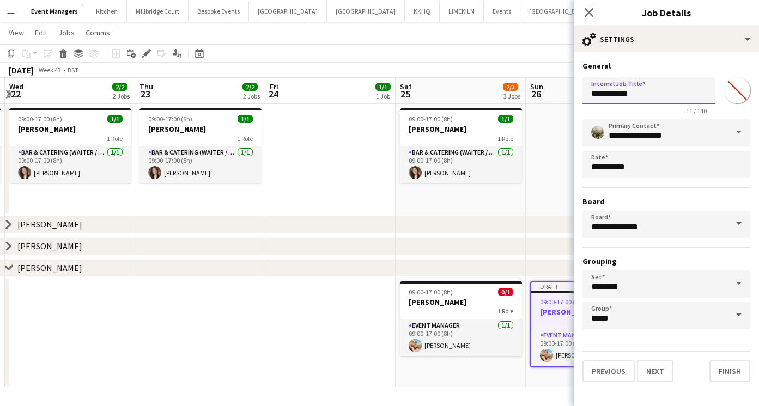
click at [645, 90] on input "**********" at bounding box center [648, 90] width 133 height 27
type input "**********"
click at [585, 12] on icon "Close pop-in" at bounding box center [588, 12] width 10 height 10
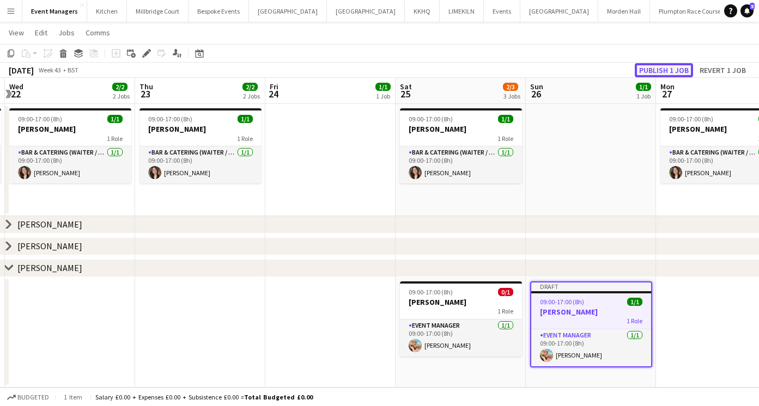
click at [643, 68] on button "Publish 1 job" at bounding box center [663, 70] width 58 height 14
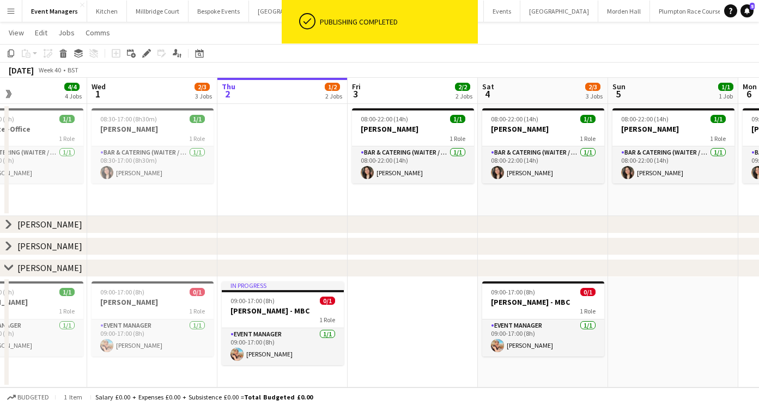
scroll to position [0, 372]
